Goal: Transaction & Acquisition: Subscribe to service/newsletter

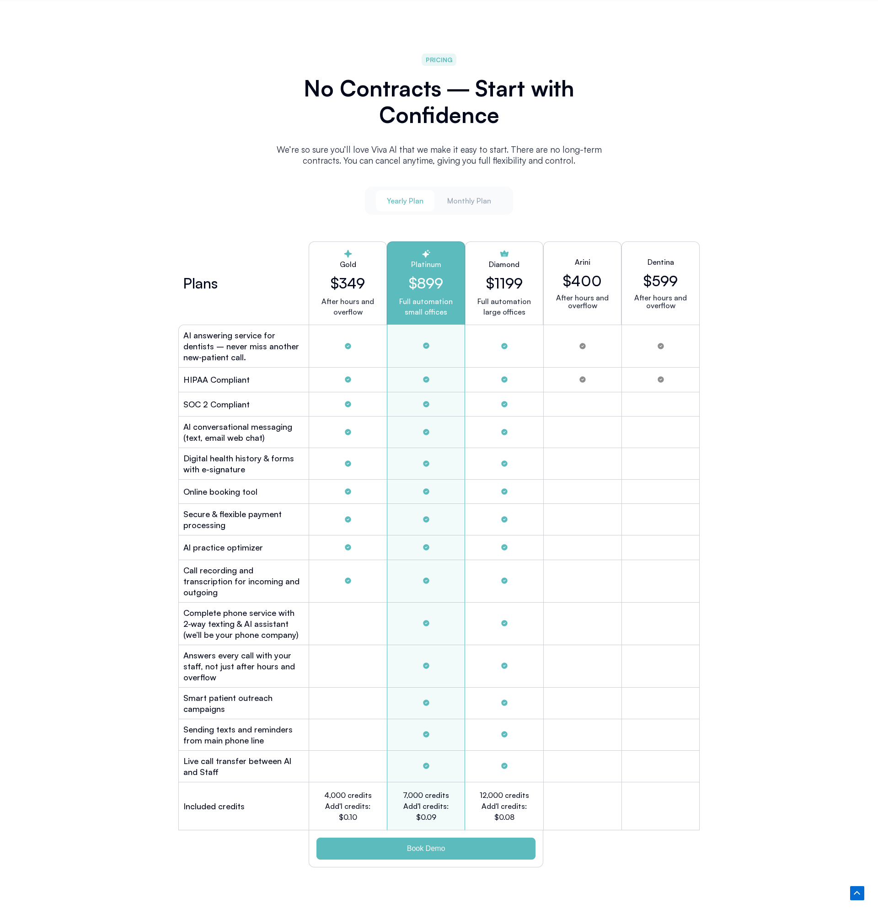
scroll to position [2299, 0]
click at [217, 431] on h2 "Al conversational messaging (text, email web chat)" at bounding box center [243, 431] width 121 height 22
click at [224, 452] on h2 "Digital health history & forms with e-signature" at bounding box center [243, 463] width 121 height 22
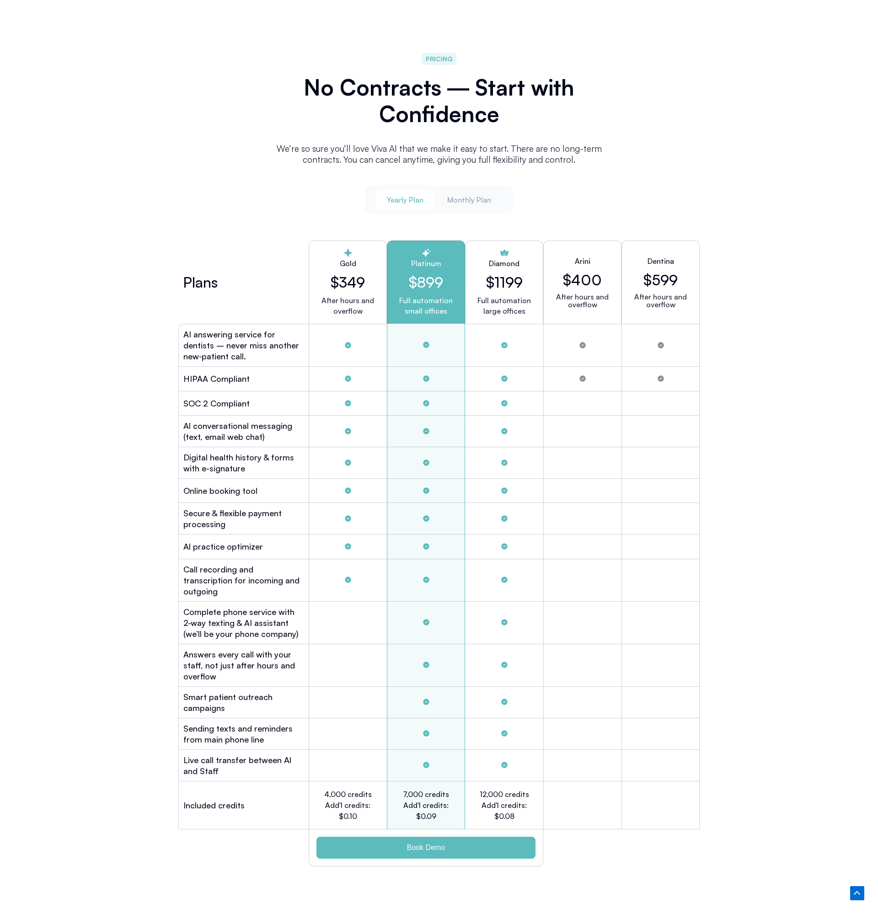
click at [224, 452] on h2 "Digital health history & forms with e-signature" at bounding box center [243, 463] width 121 height 22
click at [231, 485] on h2 "Online booking tool" at bounding box center [220, 490] width 74 height 11
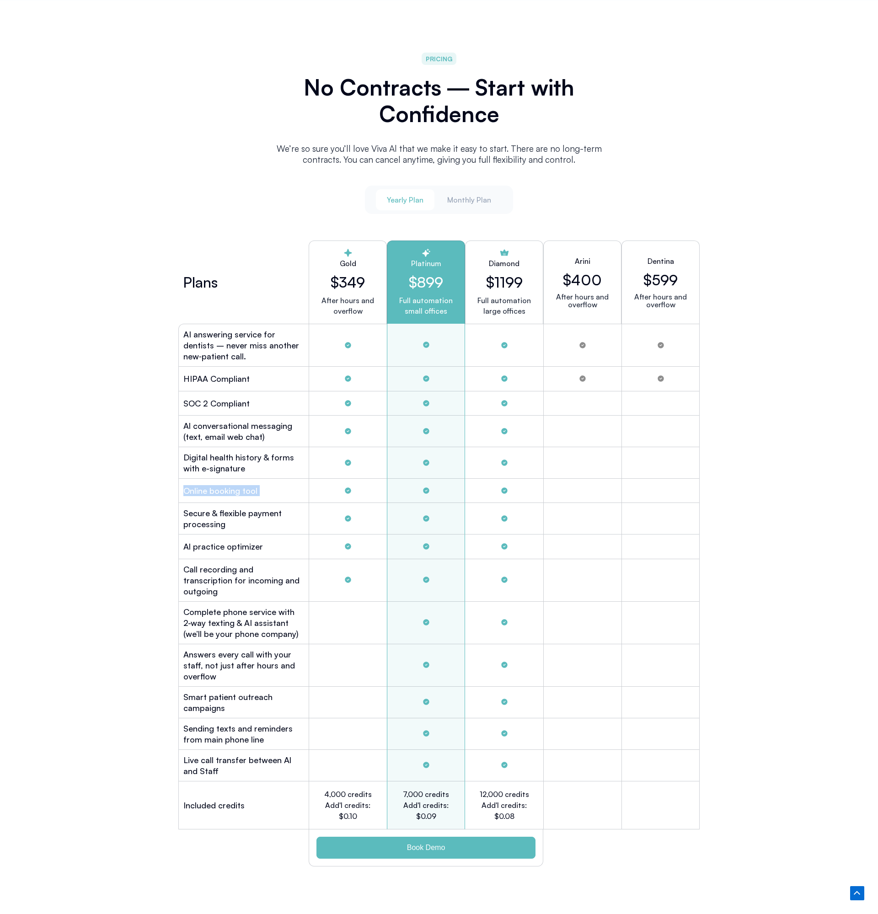
click at [226, 507] on h2 "Secure & flexible payment processing" at bounding box center [243, 518] width 121 height 22
click at [229, 548] on div "Al practice optimizer" at bounding box center [243, 546] width 130 height 24
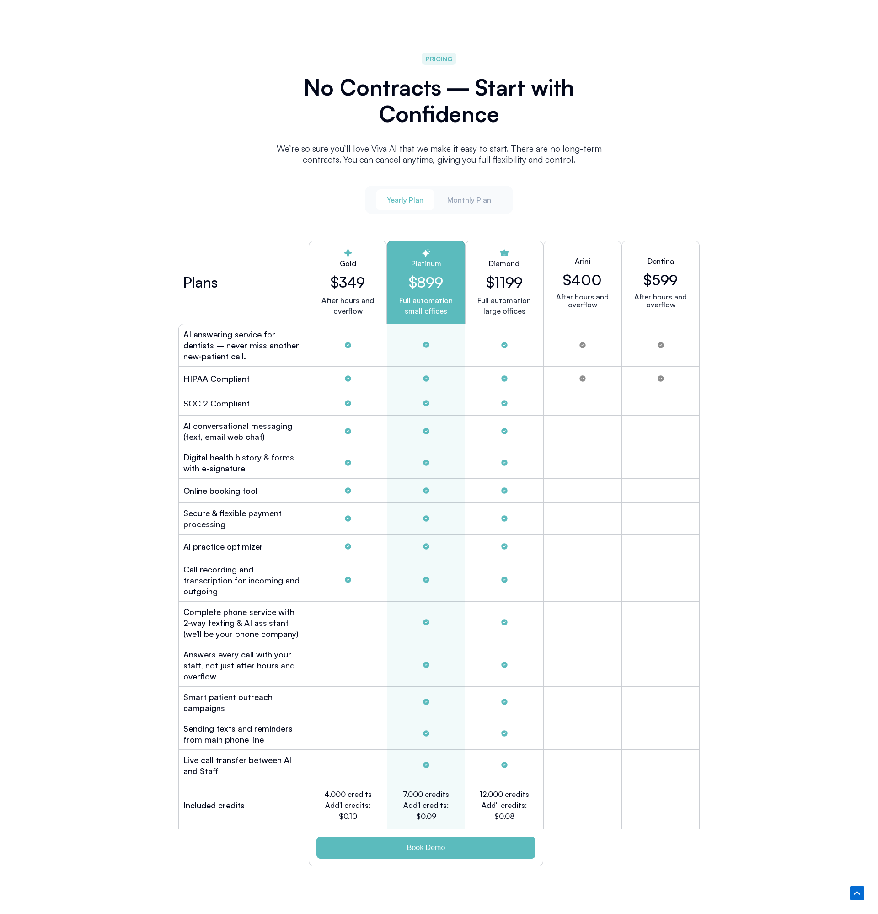
click at [229, 548] on div "Al practice optimizer" at bounding box center [243, 546] width 130 height 24
click at [229, 575] on h2 "Call recording and transcription for incoming and outgoing" at bounding box center [243, 580] width 121 height 33
click at [235, 606] on h2 "Complete phone service with 2-way texting & AI assistant (we’ll be your phone c…" at bounding box center [243, 622] width 121 height 33
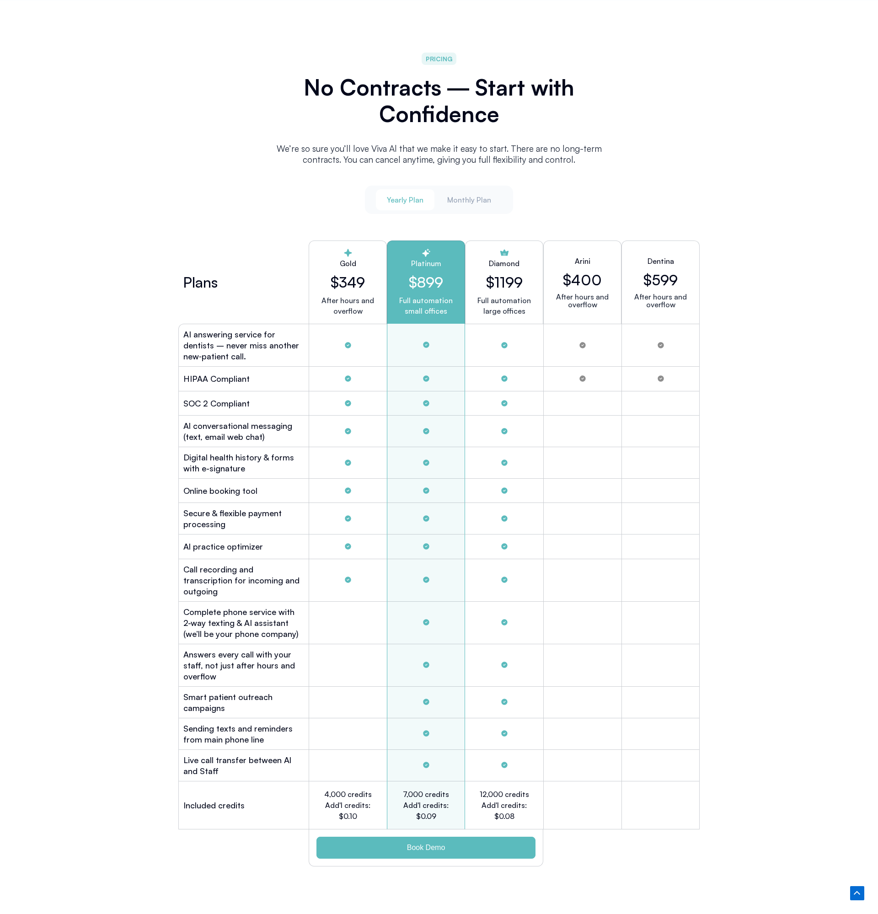
click at [235, 606] on h2 "Complete phone service with 2-way texting & AI assistant (we’ll be your phone c…" at bounding box center [243, 622] width 121 height 33
click at [213, 612] on h2 "Complete phone service with 2-way texting & AI assistant (we’ll be your phone c…" at bounding box center [243, 622] width 121 height 33
click at [213, 649] on h2 "Answers every call with your staff, not just after hours and overflow" at bounding box center [243, 665] width 121 height 33
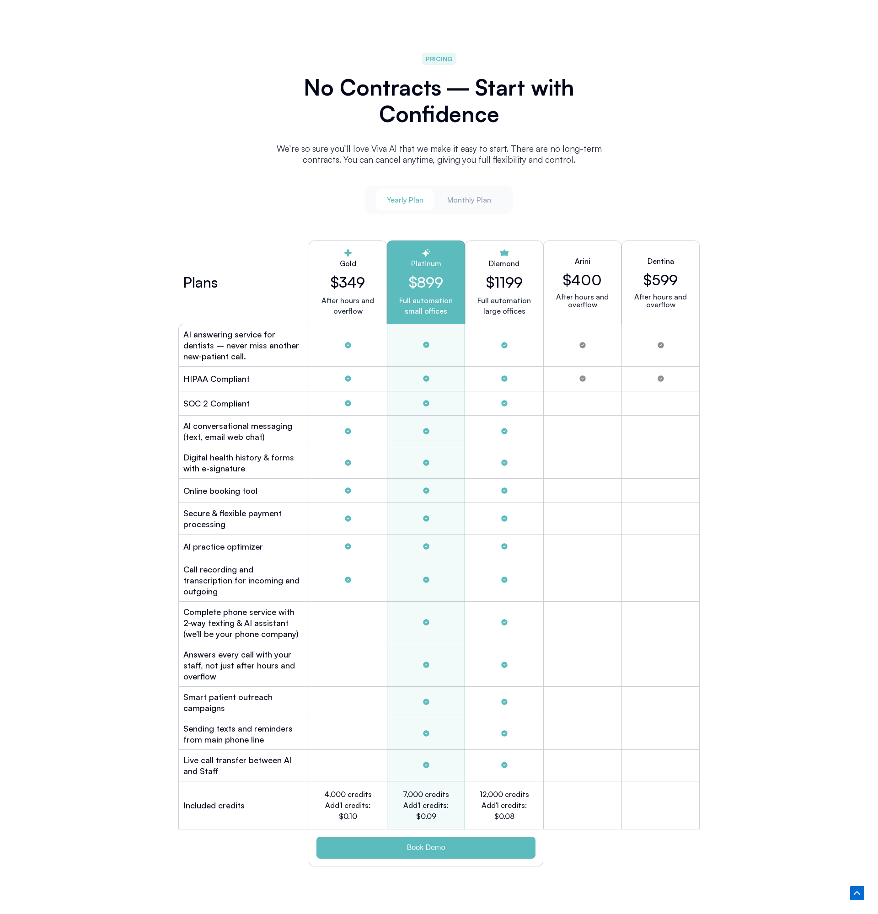
click at [213, 649] on h2 "Answers every call with your staff, not just after hours and overflow" at bounding box center [243, 665] width 121 height 33
click at [215, 692] on h2 "Smart patient outreach campaigns" at bounding box center [243, 702] width 121 height 22
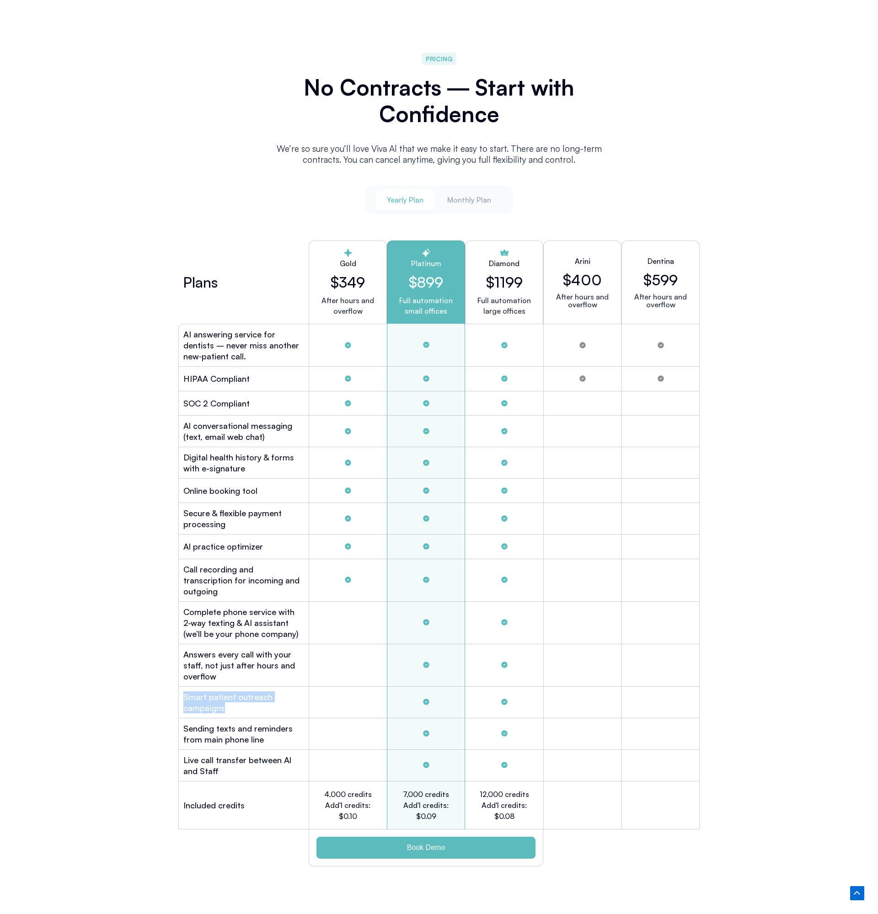
click at [232, 723] on h2 "Sending texts and reminders from main phone line" at bounding box center [243, 734] width 121 height 22
click at [233, 754] on h2 "Live call transfer between Al and Staff" at bounding box center [243, 765] width 121 height 22
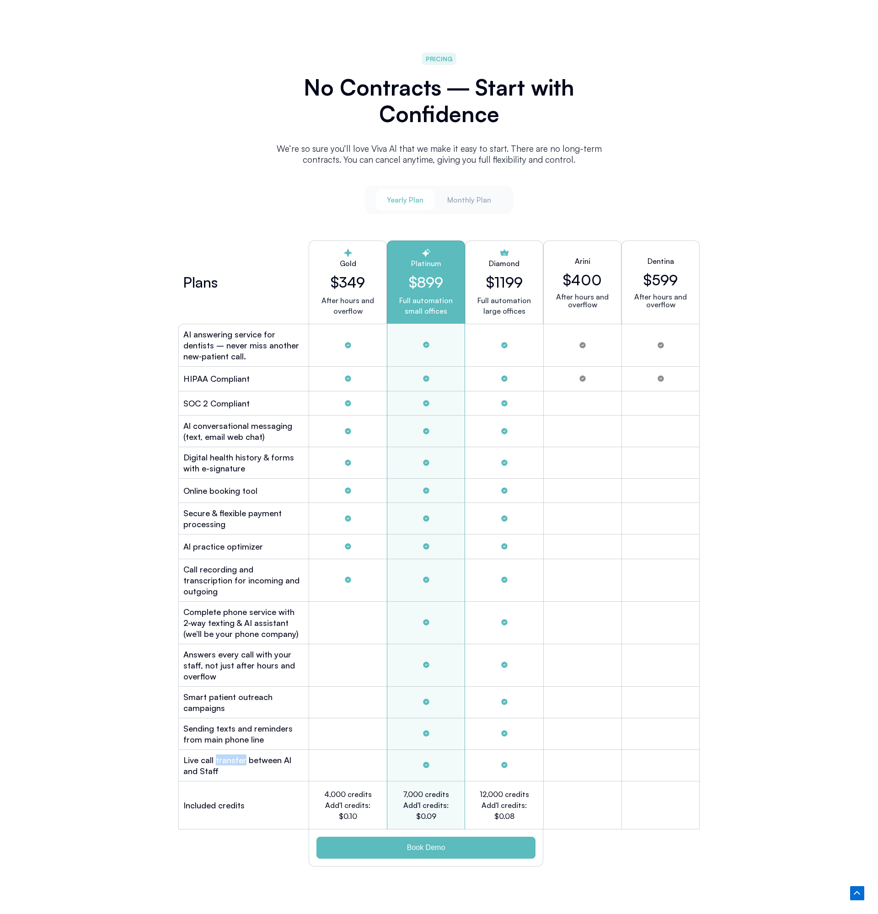
click at [233, 754] on h2 "Live call transfer between Al and Staff" at bounding box center [243, 765] width 121 height 22
click at [241, 799] on h2 "Included credits" at bounding box center [213, 804] width 61 height 11
click at [224, 660] on h2 "Answers every call with your staff, not just after hours and overflow" at bounding box center [243, 665] width 121 height 33
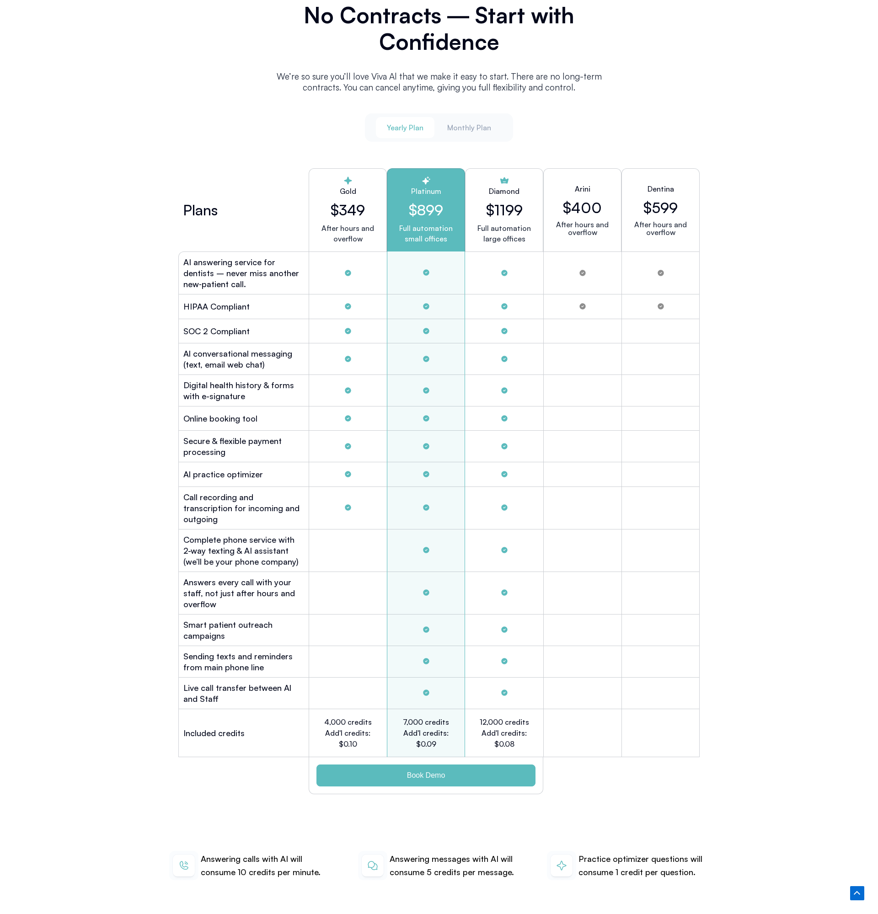
scroll to position [2374, 0]
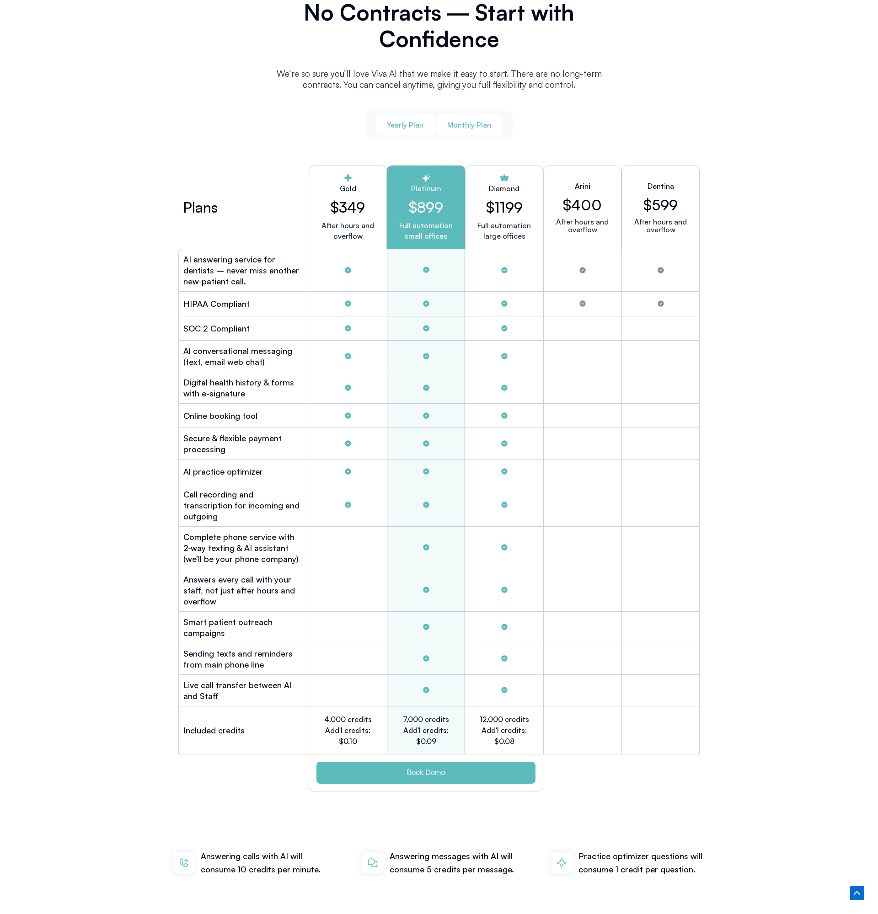
click at [463, 122] on span "Monthly Plan" at bounding box center [469, 125] width 44 height 10
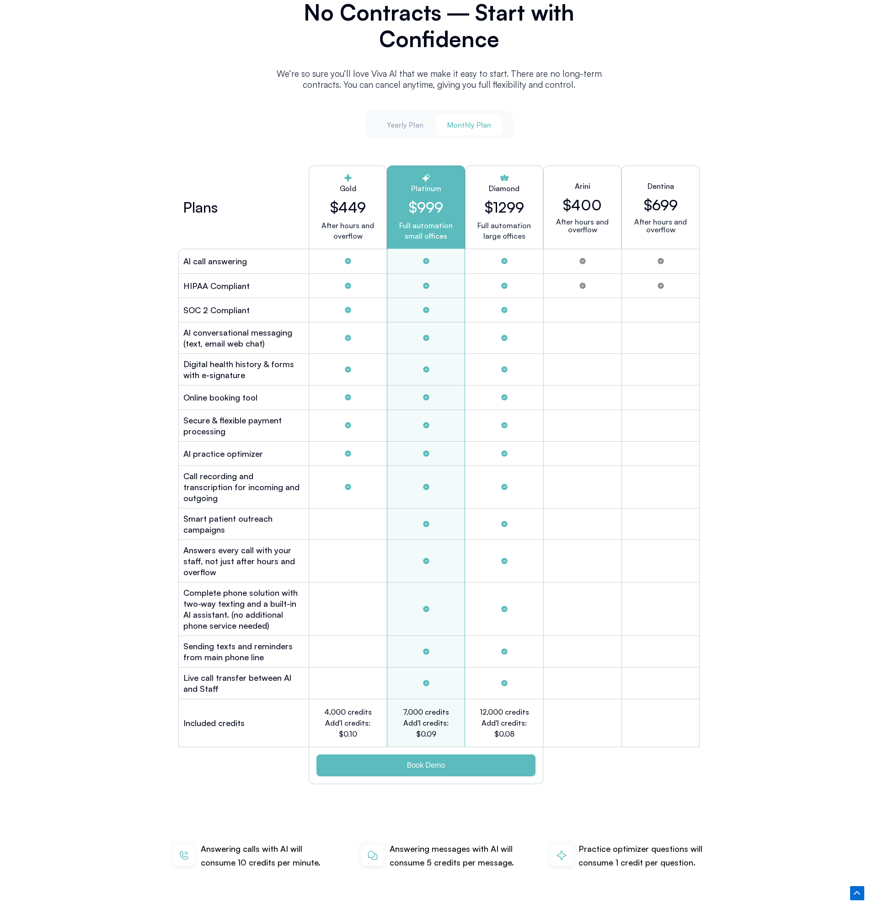
click at [403, 133] on div "Yearly Plan Monthly Plan" at bounding box center [439, 125] width 149 height 28
click at [464, 120] on span "Monthly Plan" at bounding box center [469, 125] width 44 height 10
click at [401, 128] on button "Yearly Plan" at bounding box center [405, 124] width 59 height 21
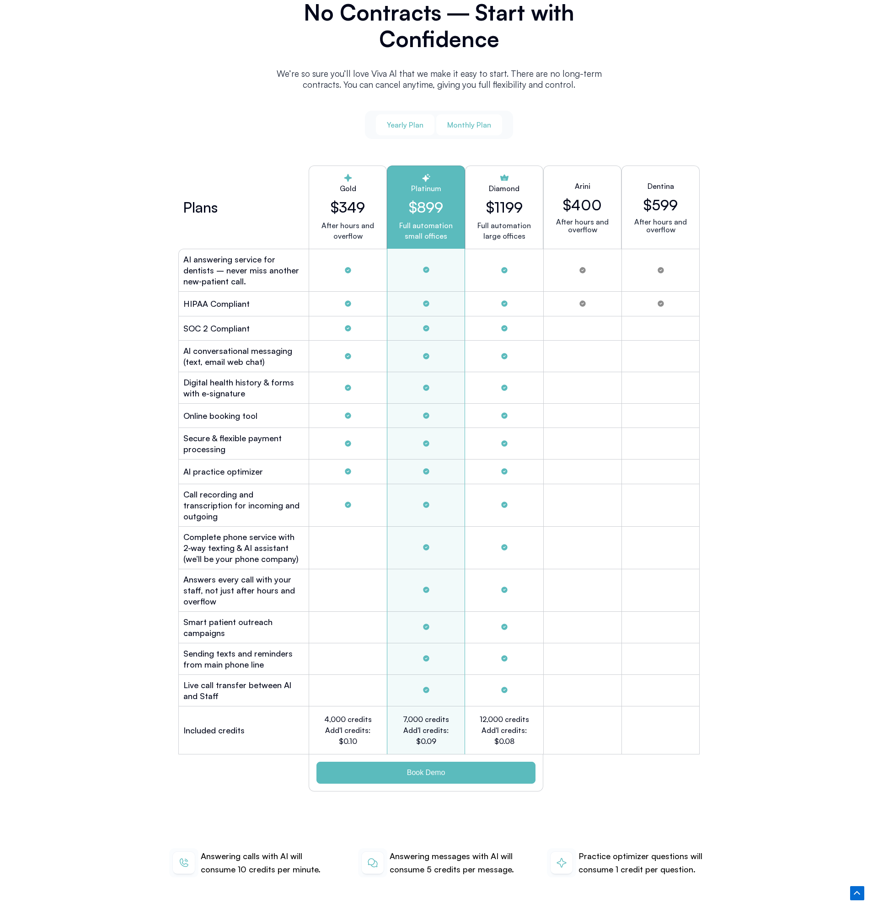
click at [486, 114] on button "Monthly Plan" at bounding box center [469, 124] width 66 height 21
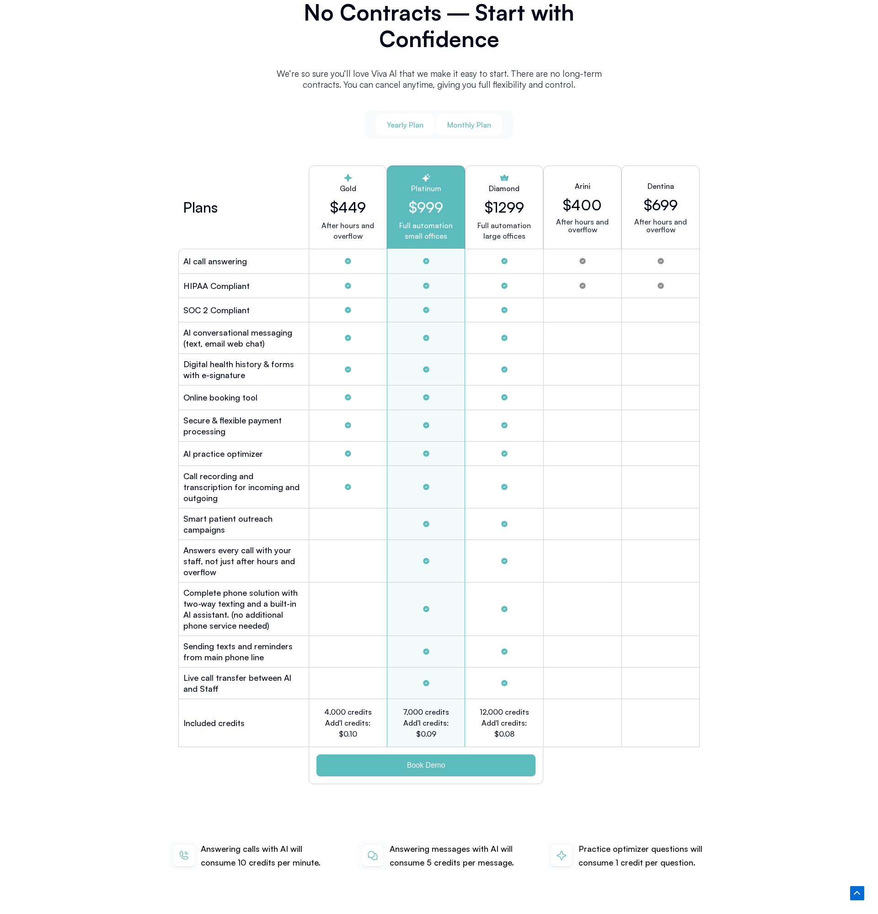
click at [395, 128] on button "Yearly Plan" at bounding box center [405, 124] width 59 height 21
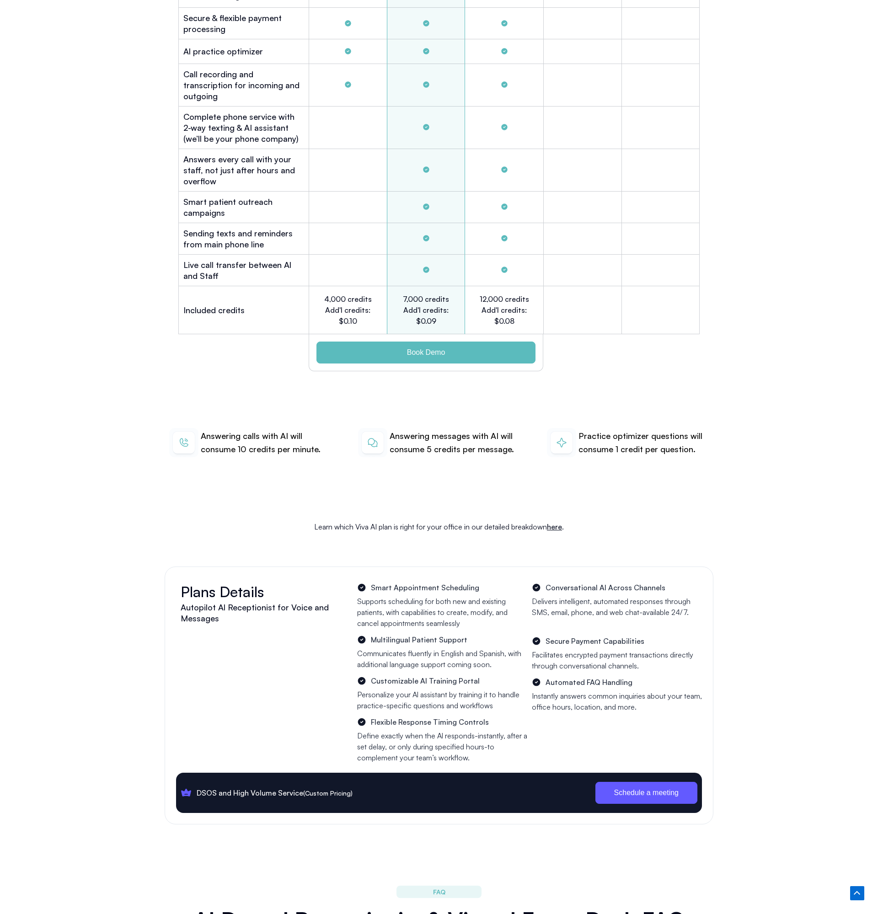
scroll to position [2800, 0]
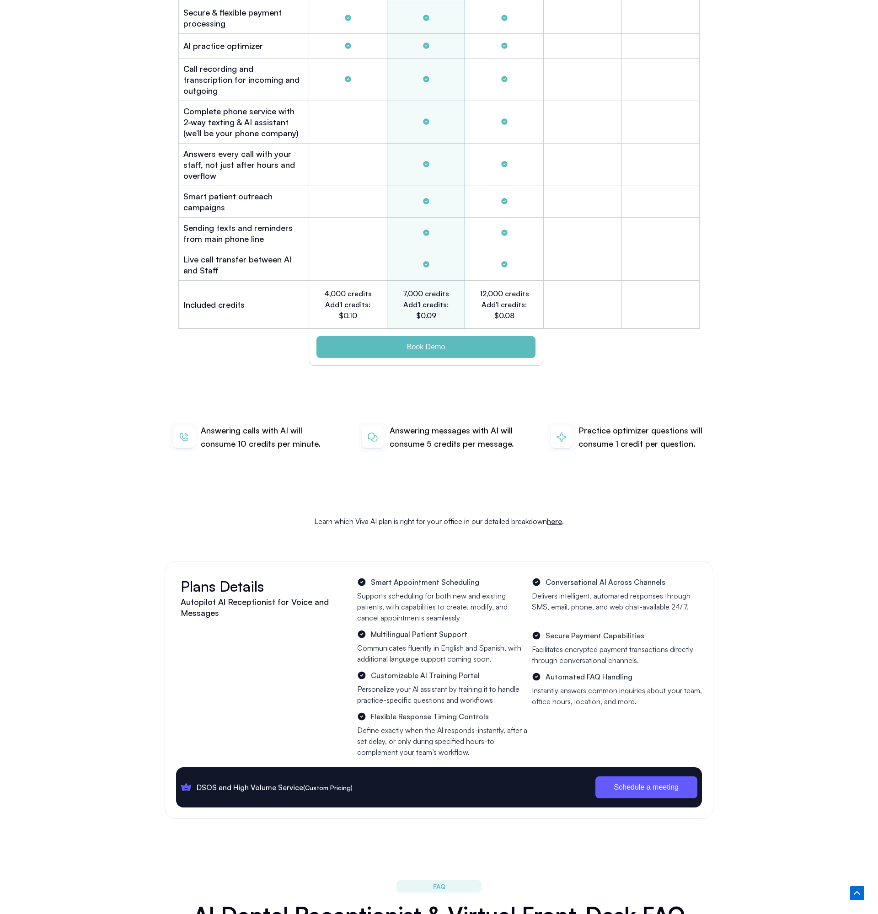
click at [258, 424] on p "Answering calls with AI will consume 10 credits per minute." at bounding box center [266, 437] width 130 height 27
click at [267, 427] on p "Answering calls with AI will consume 10 credits per minute." at bounding box center [266, 437] width 130 height 27
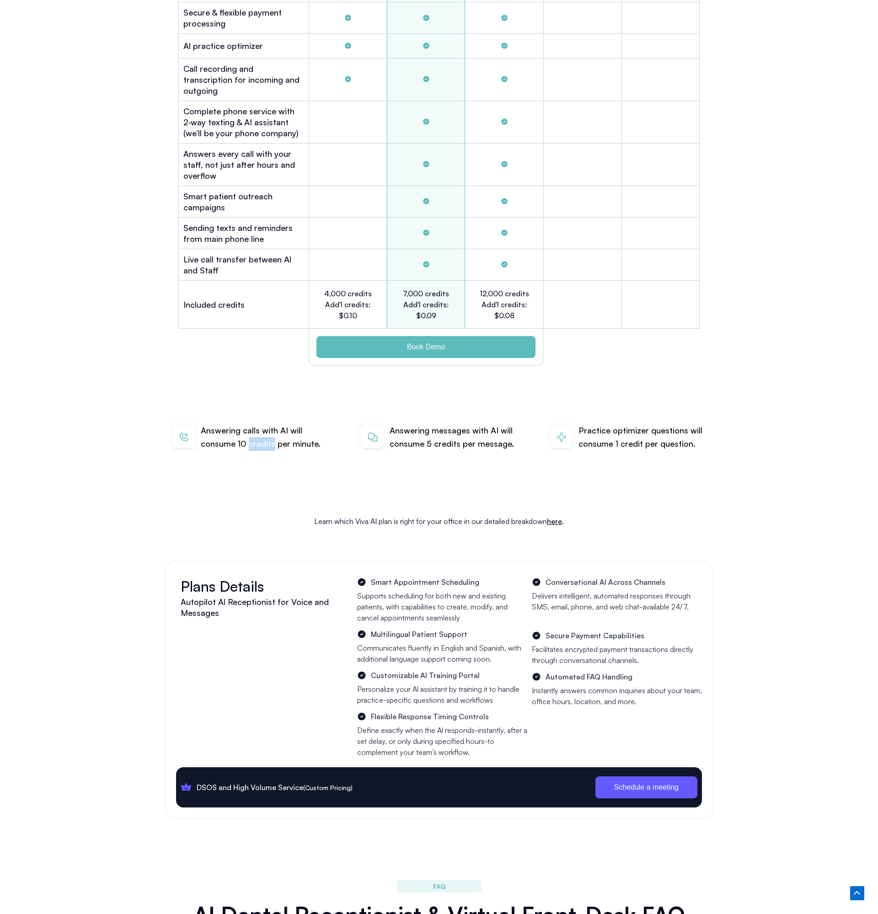
click at [210, 431] on p "Answering calls with AI will consume 10 credits per minute." at bounding box center [266, 437] width 130 height 27
click at [438, 426] on p "Answering messages with AI will consume 5 credits per message." at bounding box center [454, 437] width 130 height 27
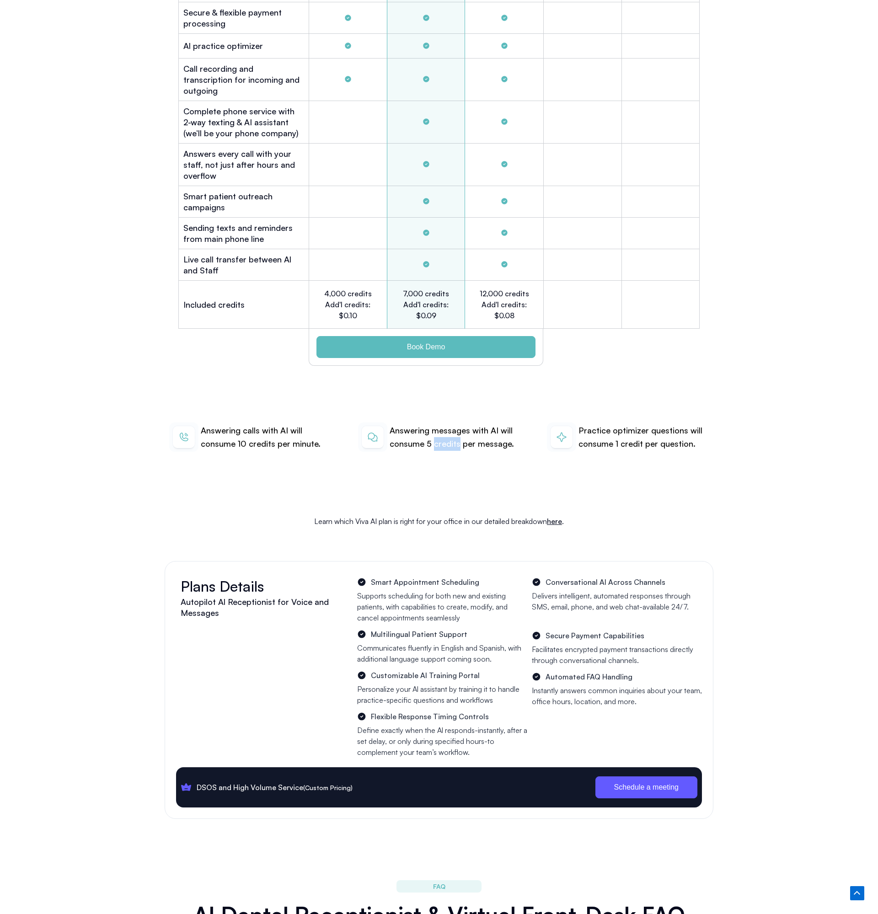
click at [438, 426] on p "Answering messages with AI will consume 5 credits per message." at bounding box center [454, 437] width 130 height 27
click at [637, 424] on p "Practice optimizer questions will consume 1 credit per question." at bounding box center [643, 437] width 130 height 27
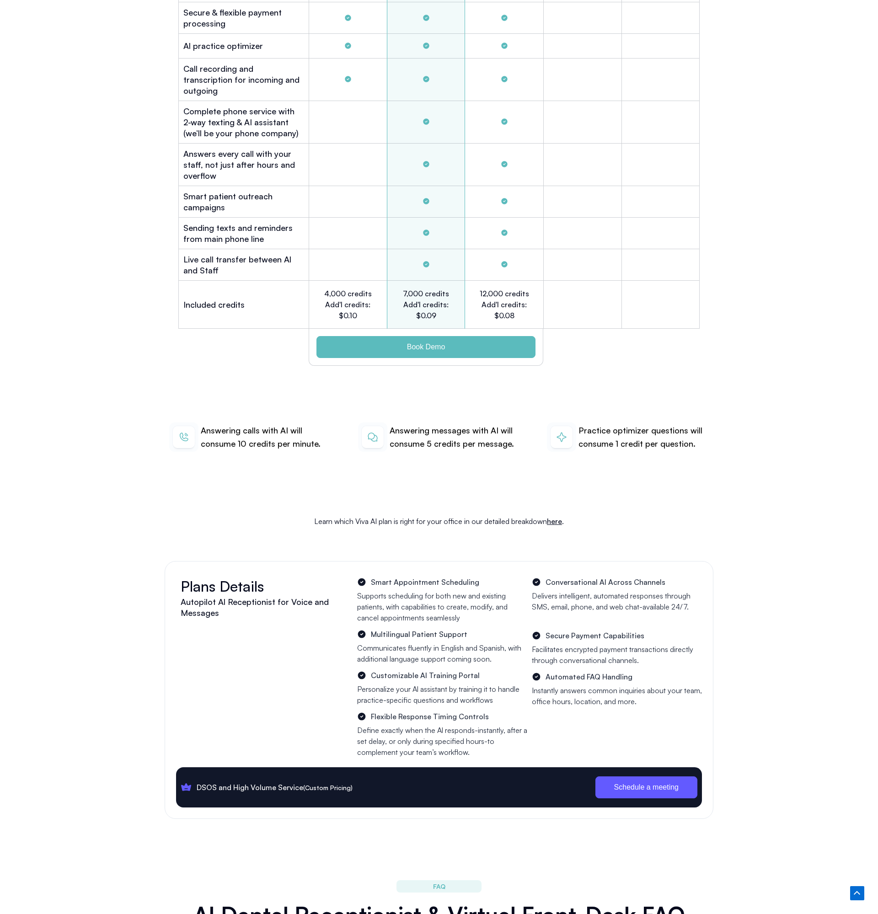
click at [637, 424] on p "Practice optimizer questions will consume 1 credit per question." at bounding box center [643, 437] width 130 height 27
click at [489, 536] on div "Learn which Viva AI plan is right for your office in our detailed breakdown her…" at bounding box center [439, 521] width 548 height 70
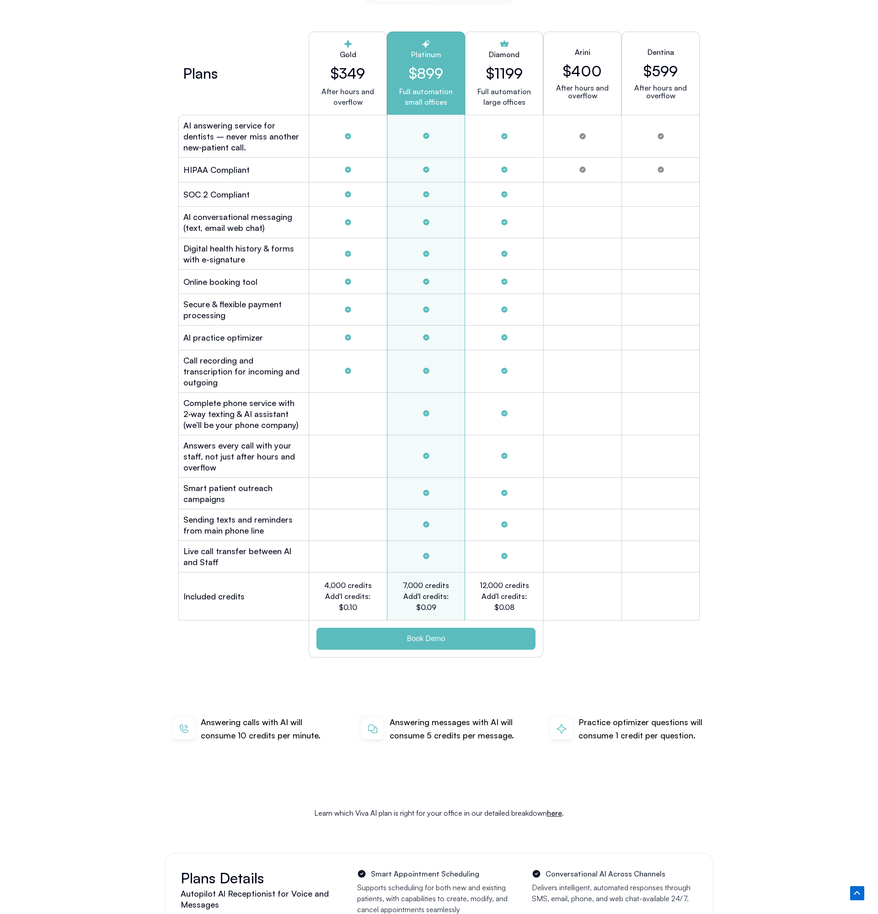
scroll to position [2433, 0]
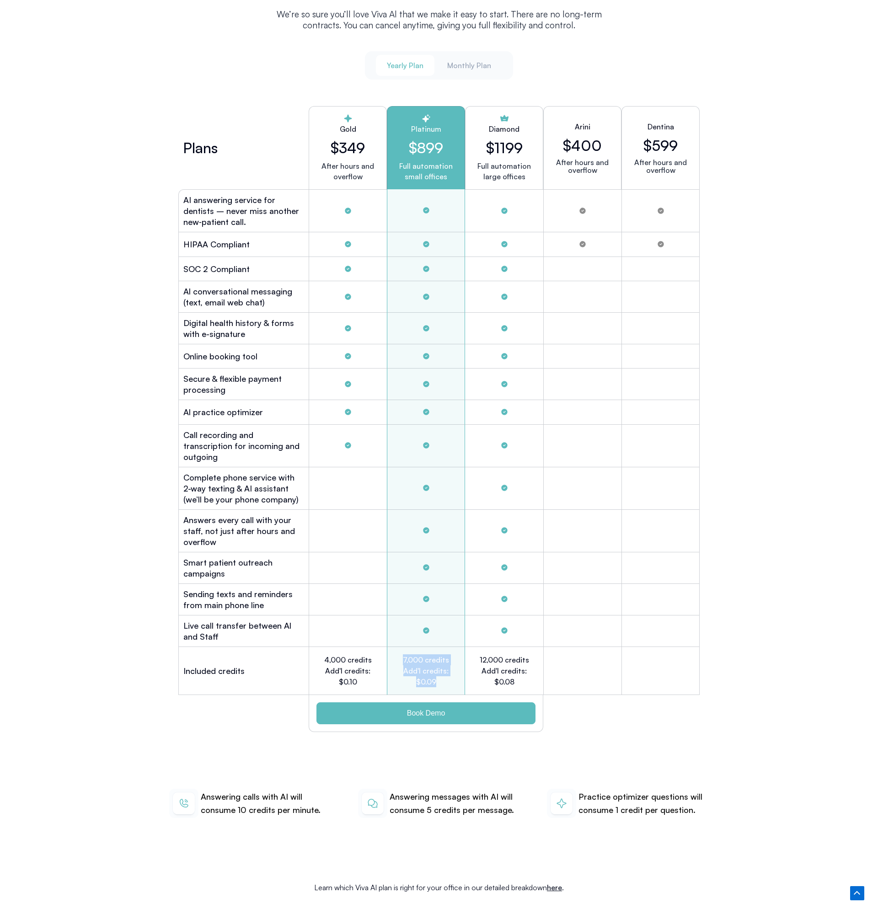
drag, startPoint x: 401, startPoint y: 639, endPoint x: 461, endPoint y: 673, distance: 68.5
click at [461, 673] on div "7,000 credits Add'l credits: $0.09" at bounding box center [426, 671] width 78 height 48
click at [479, 654] on h2 "12,000 credits Add'l credits: $0.08" at bounding box center [504, 670] width 51 height 33
drag, startPoint x: 479, startPoint y: 640, endPoint x: 530, endPoint y: 671, distance: 59.5
click at [530, 671] on div "12,000 credits Add'l credits: $0.08" at bounding box center [504, 671] width 78 height 48
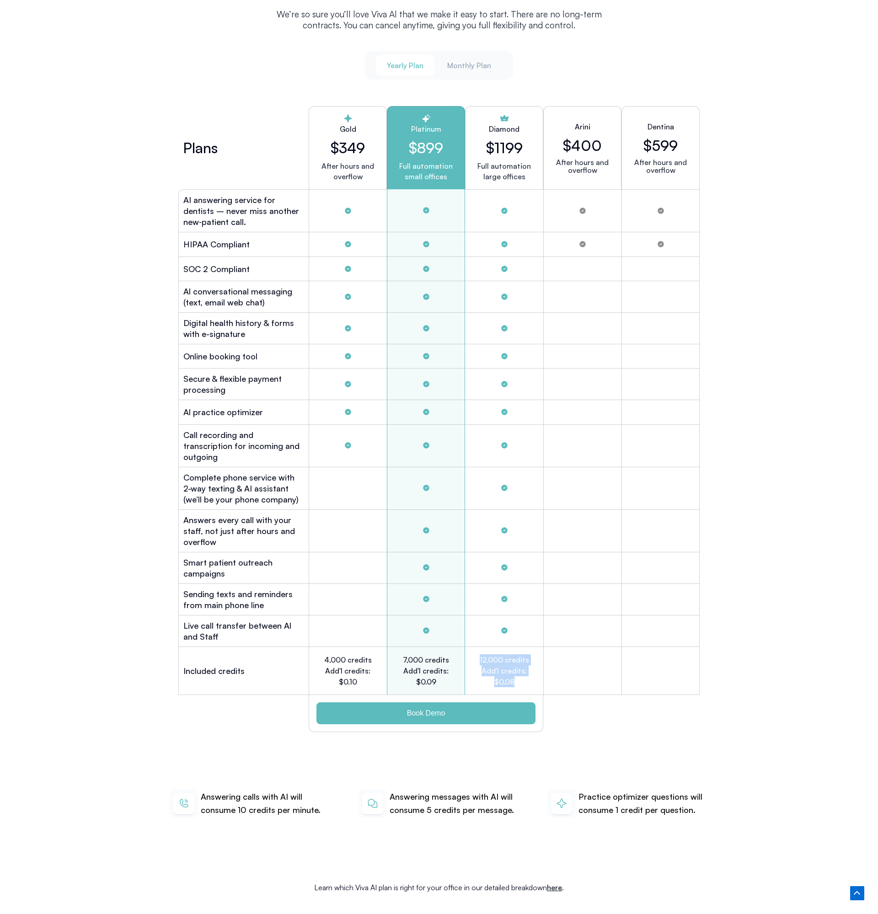
click at [506, 107] on div "Diamond $1199 Full automation large offices" at bounding box center [504, 147] width 78 height 83
click at [459, 72] on div "Yearly Plan Monthly Plan" at bounding box center [439, 65] width 149 height 28
click at [461, 66] on span "Monthly Plan" at bounding box center [469, 65] width 44 height 10
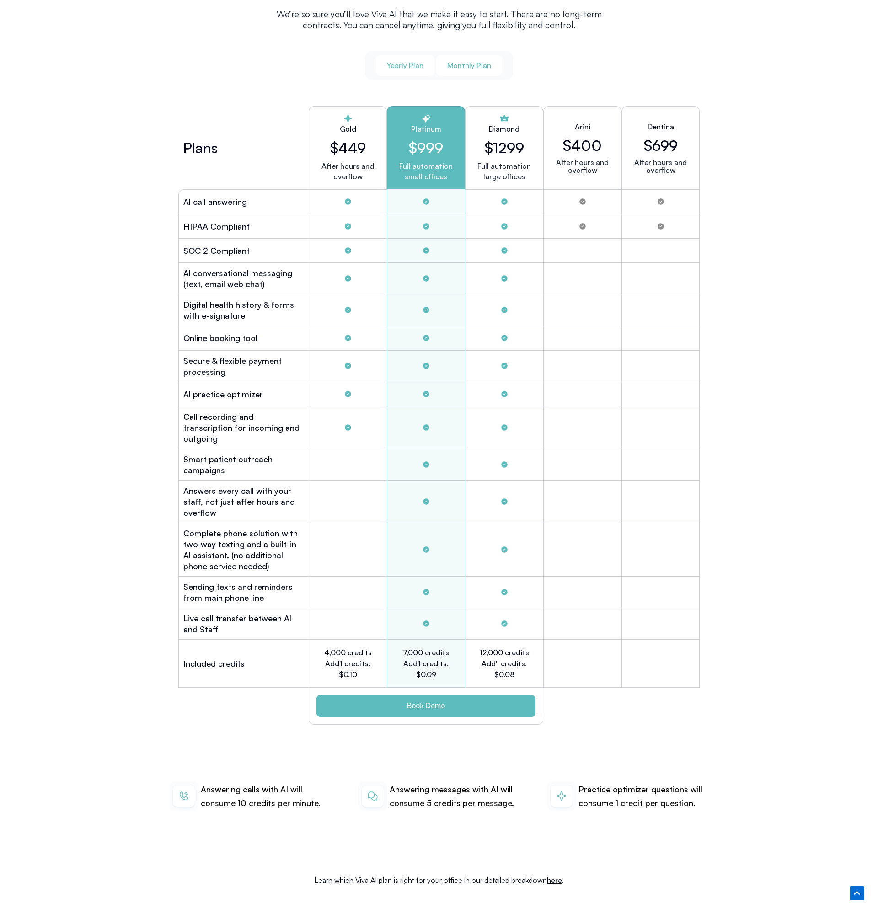
click at [406, 65] on span "Yearly Plan" at bounding box center [405, 65] width 37 height 10
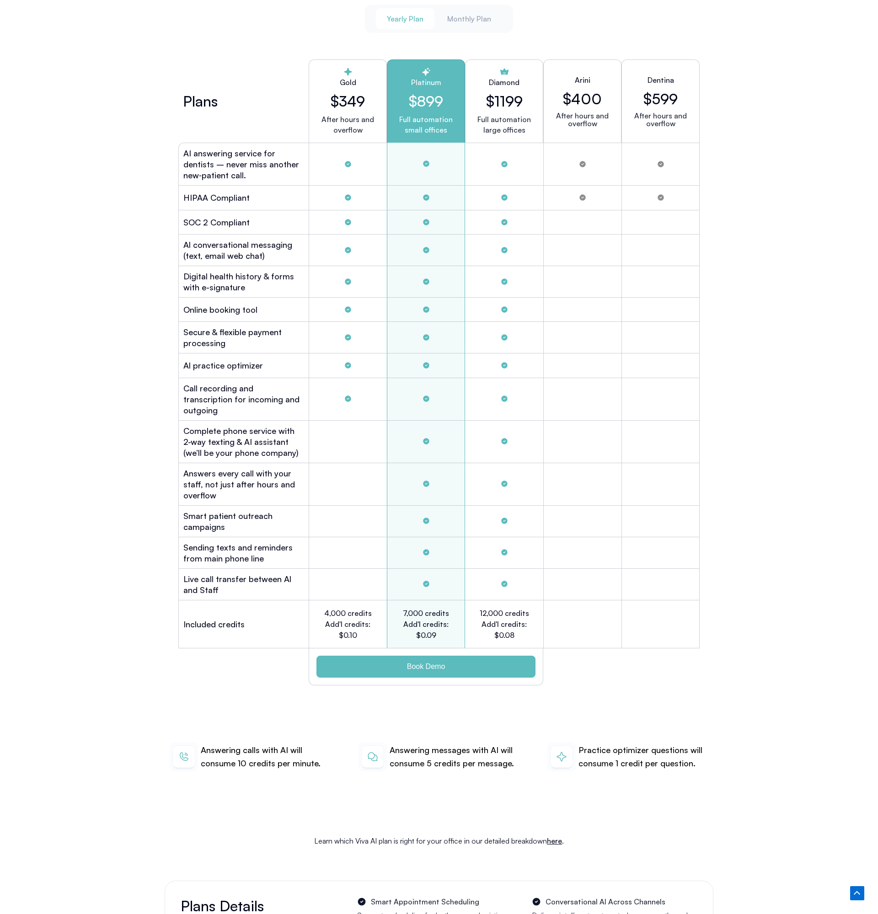
scroll to position [2363, 0]
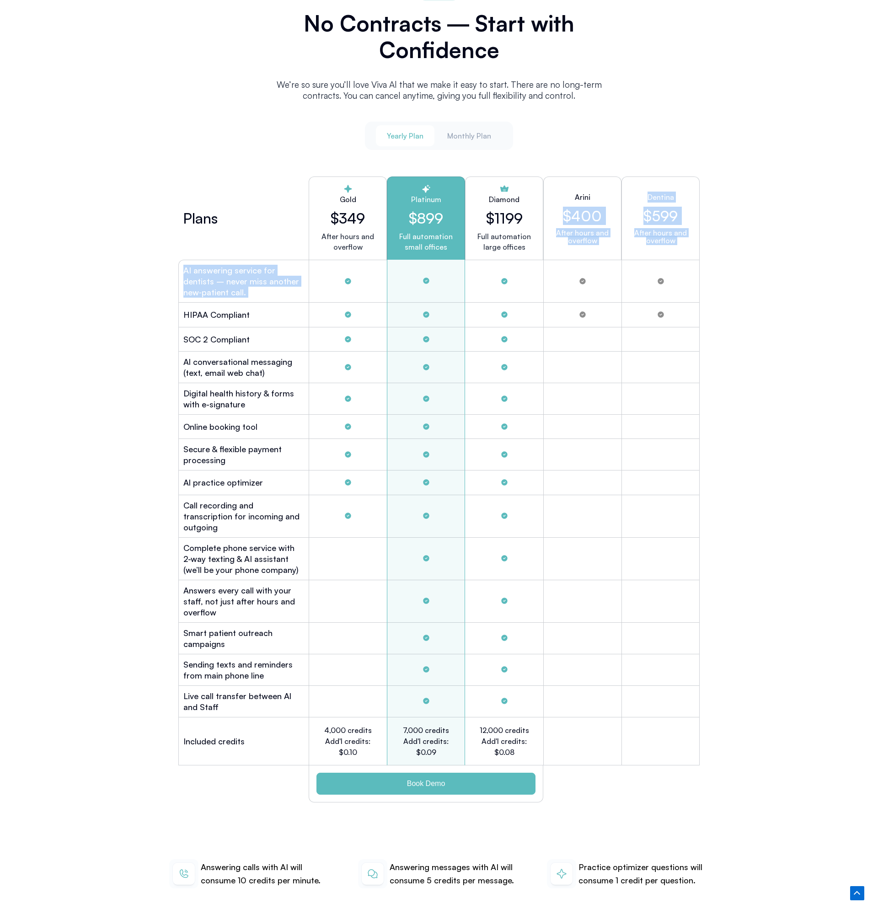
drag, startPoint x: 556, startPoint y: 188, endPoint x: 591, endPoint y: 273, distance: 92.1
click at [591, 273] on div "Plans Gold $349 After hours and overflow Platinum $899 Full automation small of…" at bounding box center [438, 489] width 521 height 635
click at [591, 273] on div "Tabs. Open items with Enter or Space, close with Escape and navigate using the …" at bounding box center [582, 281] width 78 height 43
click at [245, 361] on h2 "Al conversational messaging (text, email web chat)" at bounding box center [243, 367] width 121 height 22
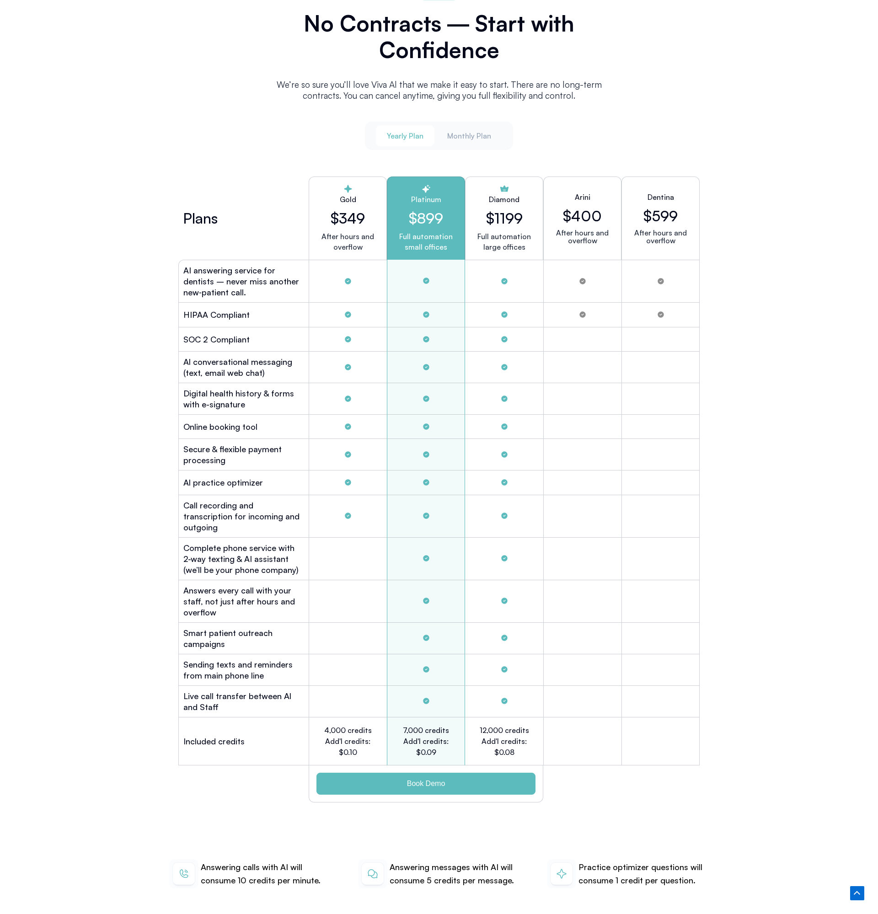
click at [245, 361] on h2 "Al conversational messaging (text, email web chat)" at bounding box center [243, 367] width 121 height 22
click at [262, 390] on h2 "Digital health history & forms with e-signature" at bounding box center [243, 399] width 121 height 22
click at [182, 440] on div "Secure & flexible payment processing" at bounding box center [243, 455] width 130 height 32
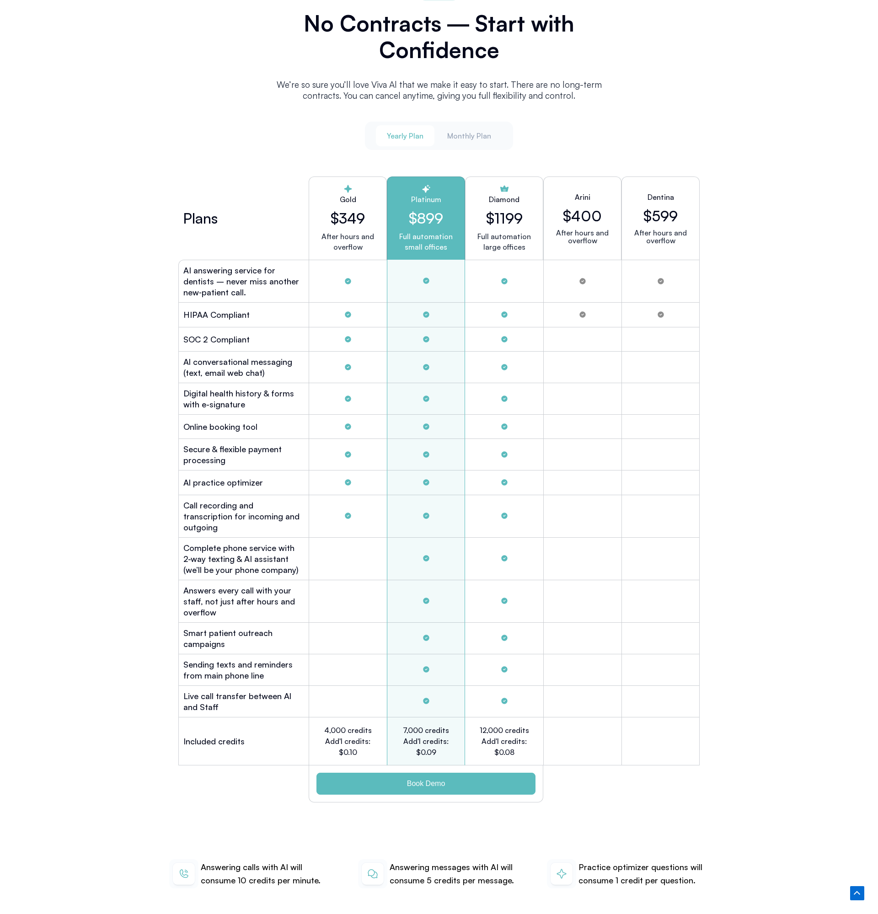
click at [182, 440] on div "Secure & flexible payment processing" at bounding box center [243, 455] width 130 height 32
click at [218, 479] on h2 "Al practice optimizer" at bounding box center [223, 482] width 80 height 11
